Goal: Task Accomplishment & Management: Manage account settings

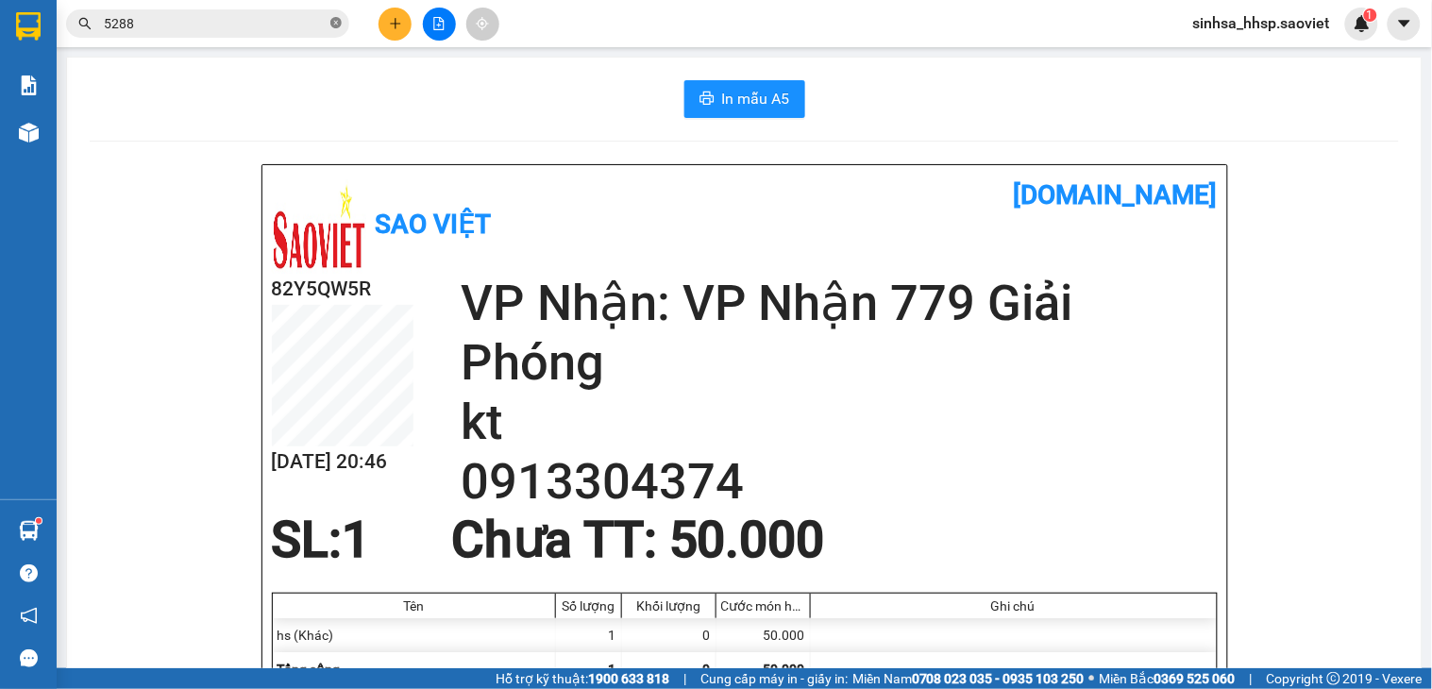
click at [330, 24] on icon "close-circle" at bounding box center [335, 22] width 11 height 11
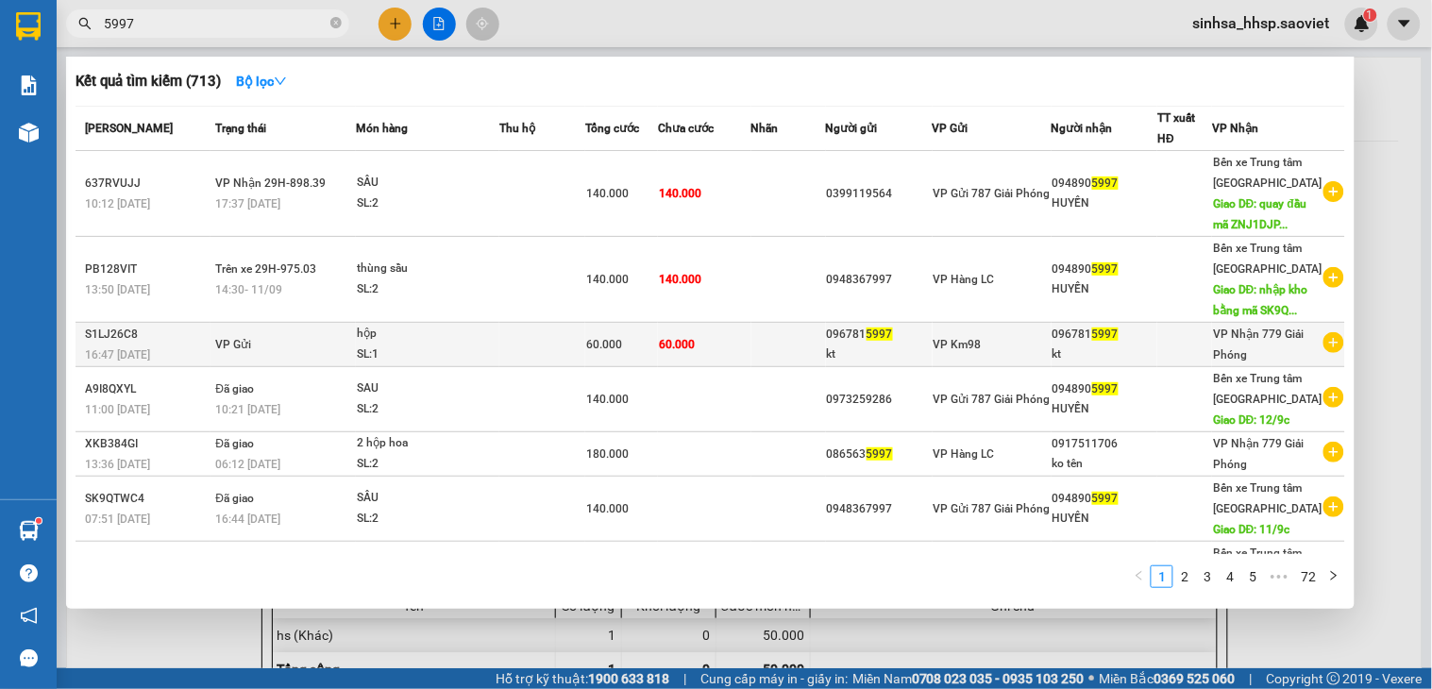
type input "5997"
click at [771, 367] on td at bounding box center [788, 345] width 75 height 44
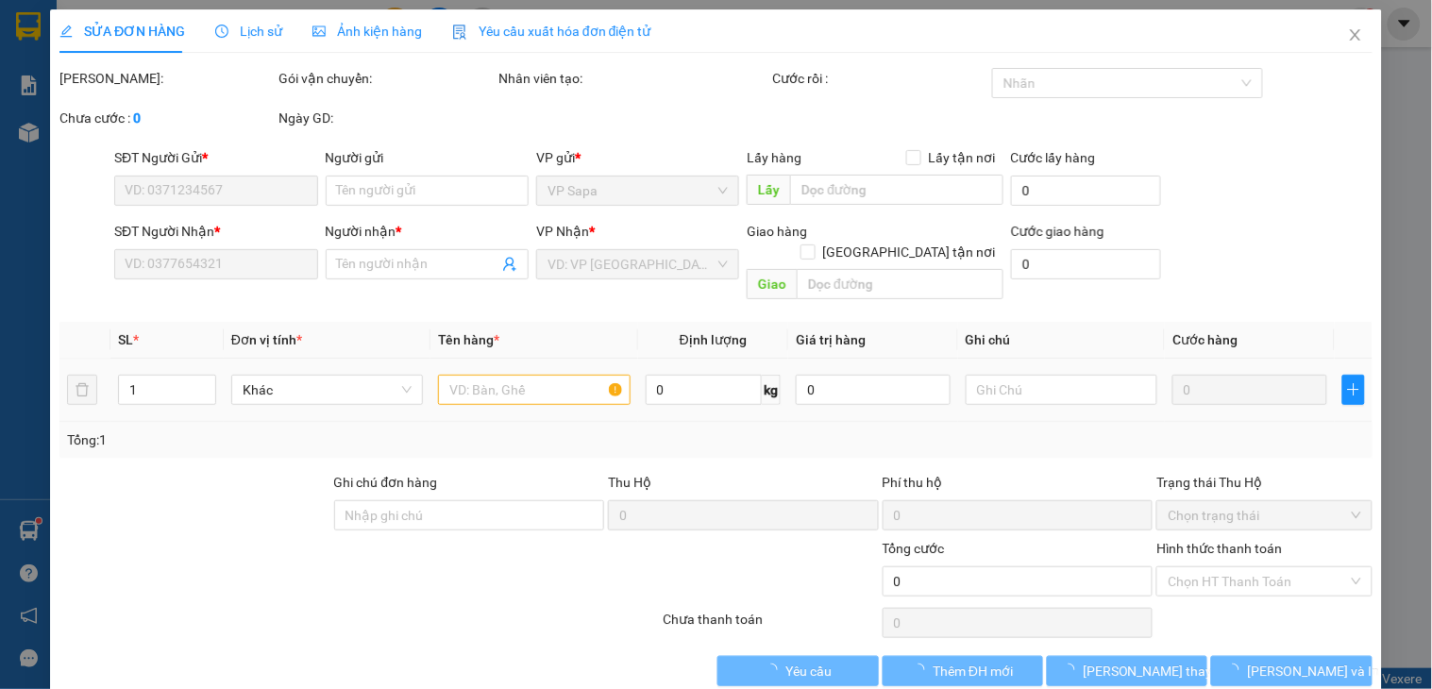
type input "0967815997"
type input "kt"
type input "0967815997"
type input "kt"
type input "60.000"
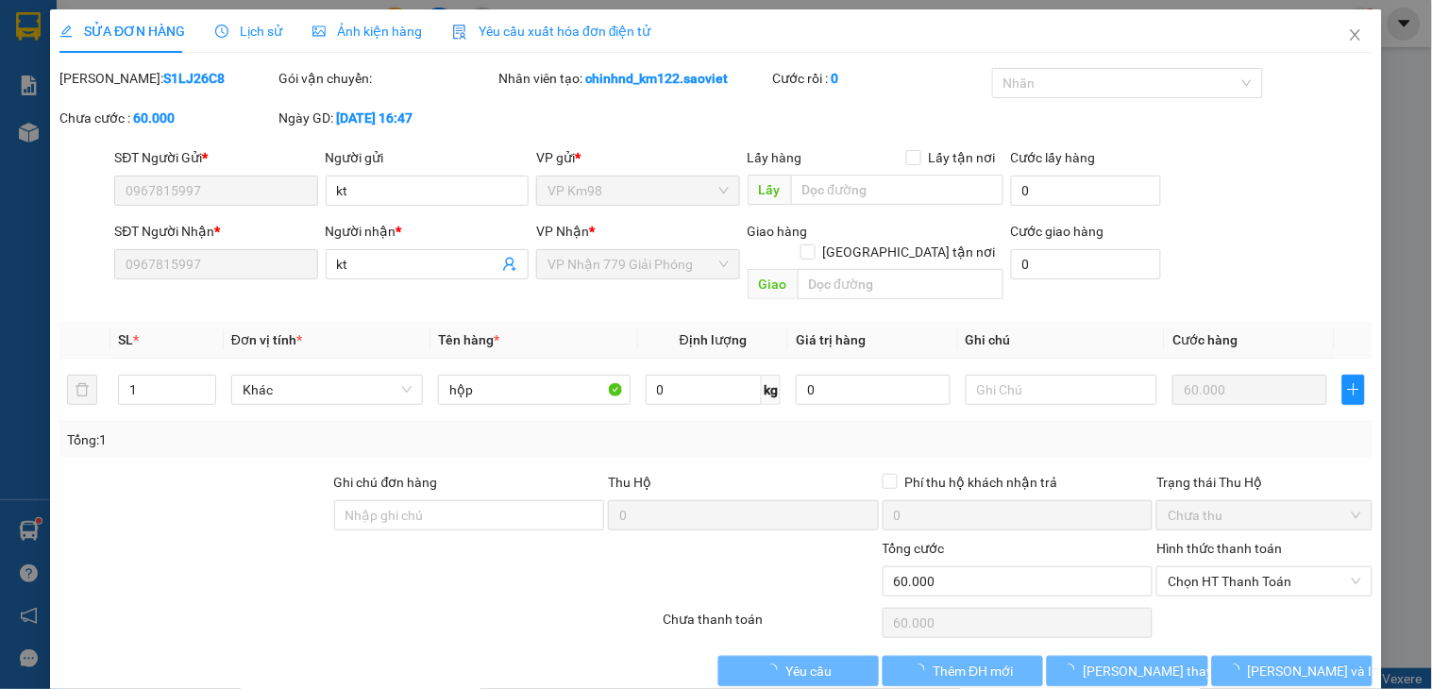
click at [1241, 567] on span "Chọn HT Thanh Toán" at bounding box center [1264, 581] width 193 height 28
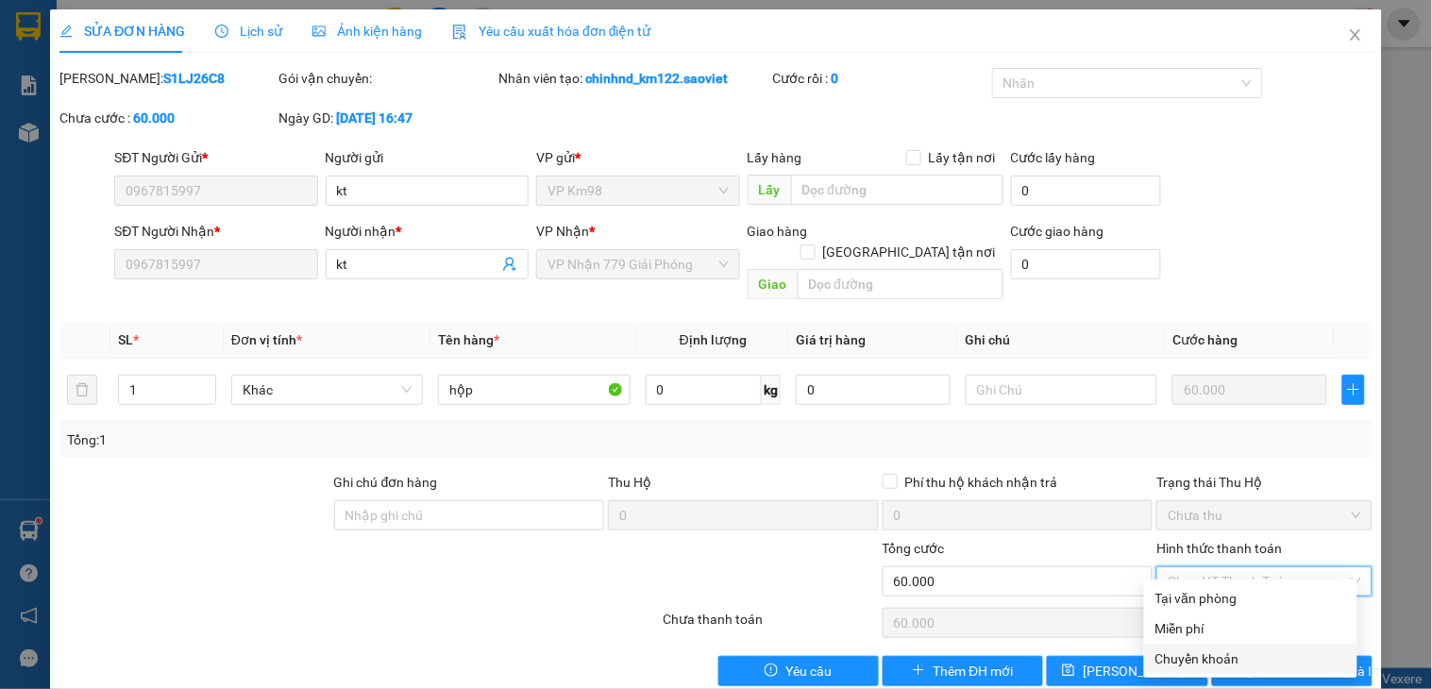
click at [1203, 651] on div "Chuyển khoản" at bounding box center [1250, 658] width 191 height 21
type input "0"
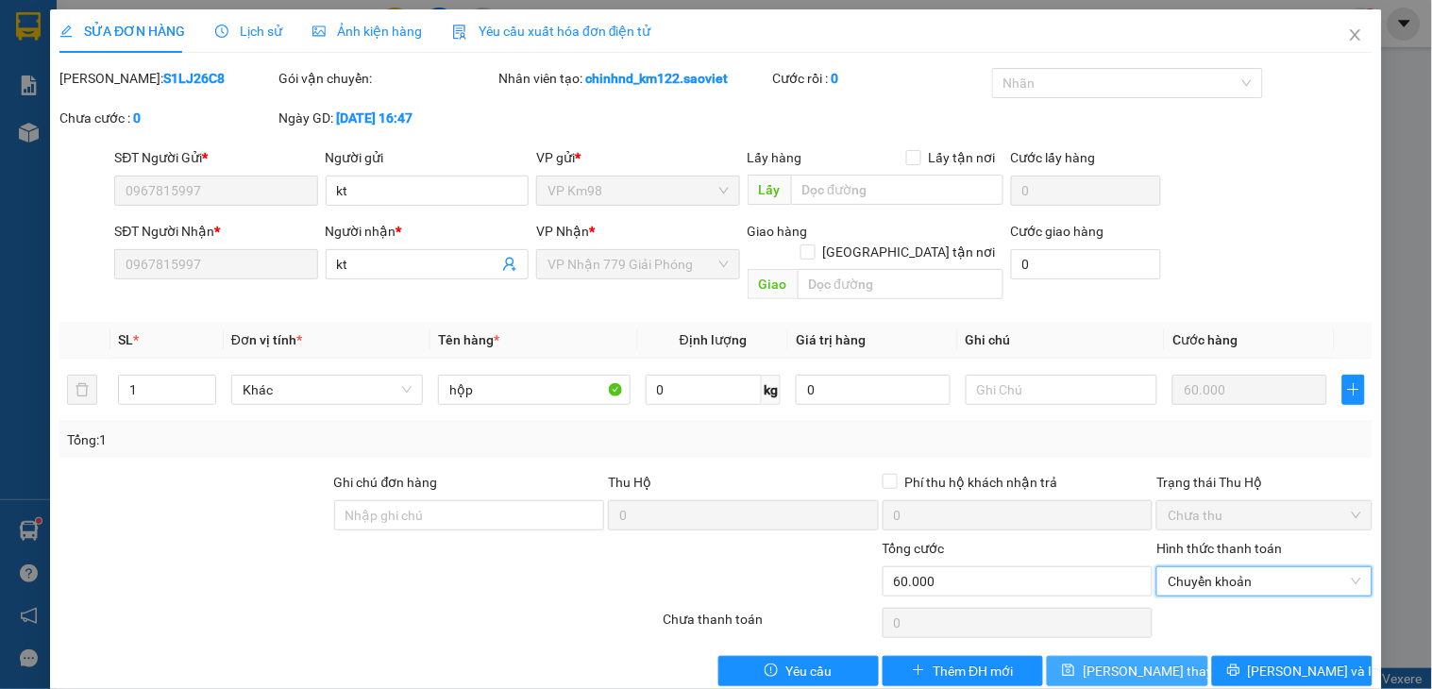
click at [1106, 661] on span "[PERSON_NAME] thay đổi" at bounding box center [1158, 671] width 151 height 21
